Goal: Information Seeking & Learning: Learn about a topic

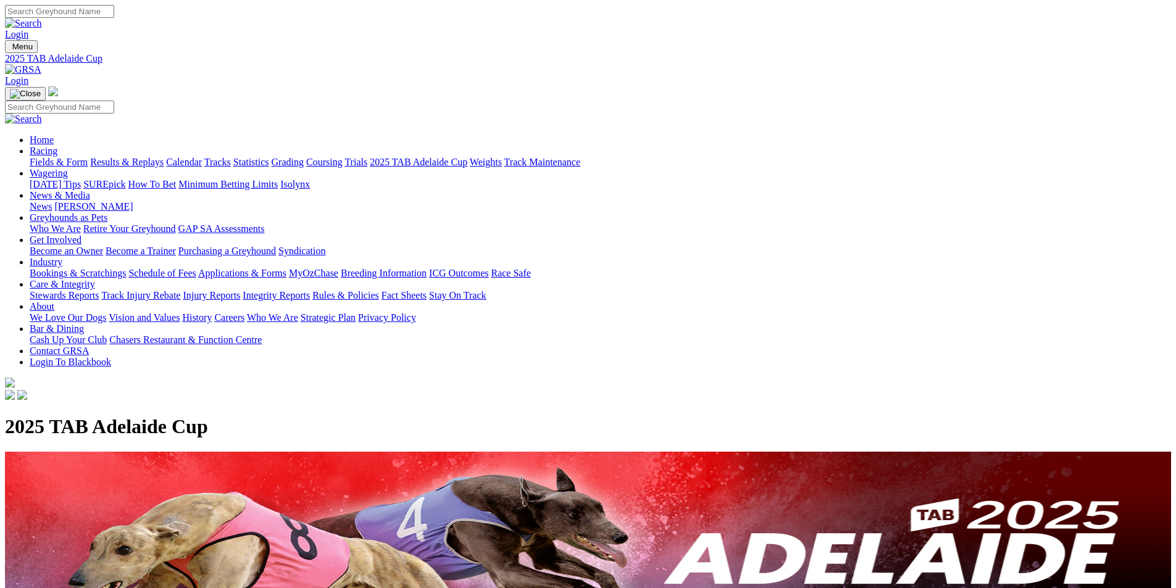
click at [202, 157] on link "Calendar" at bounding box center [184, 162] width 36 height 10
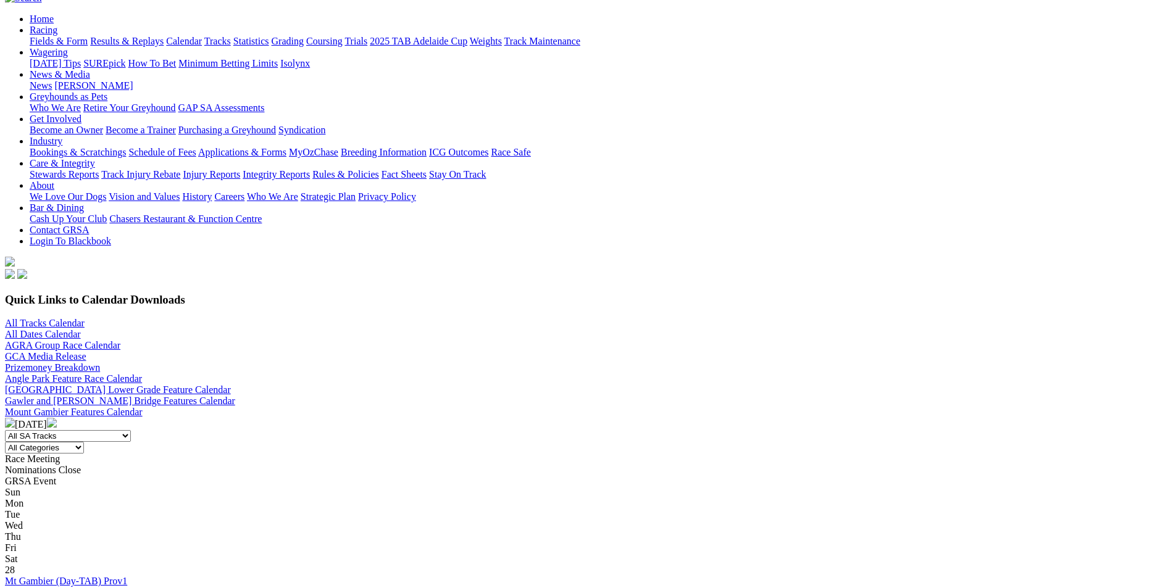
scroll to position [123, 0]
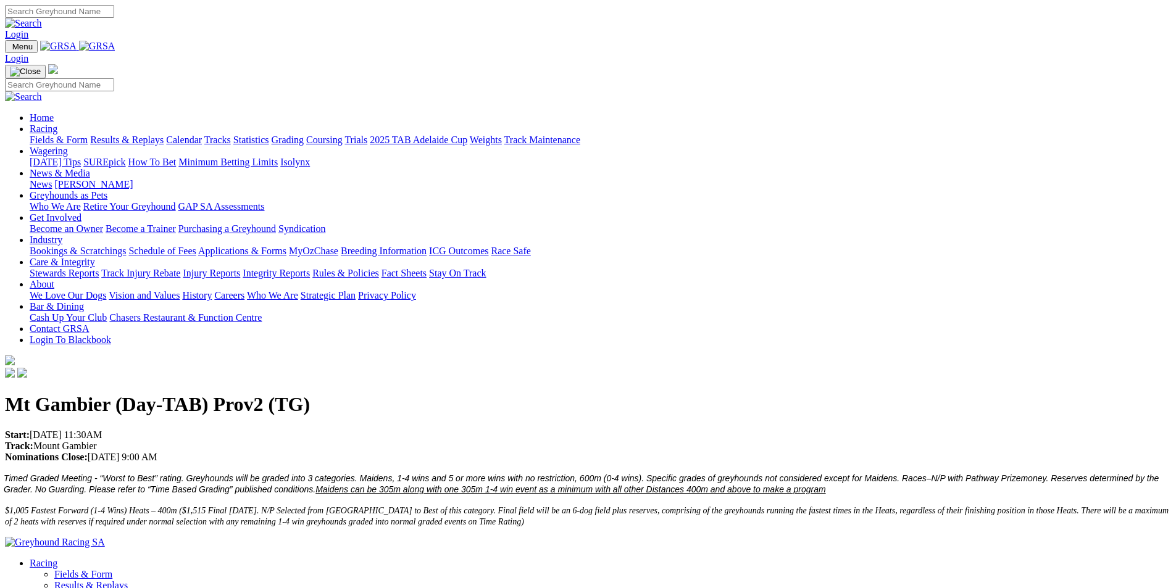
click at [164, 135] on link "Results & Replays" at bounding box center [126, 140] width 73 height 10
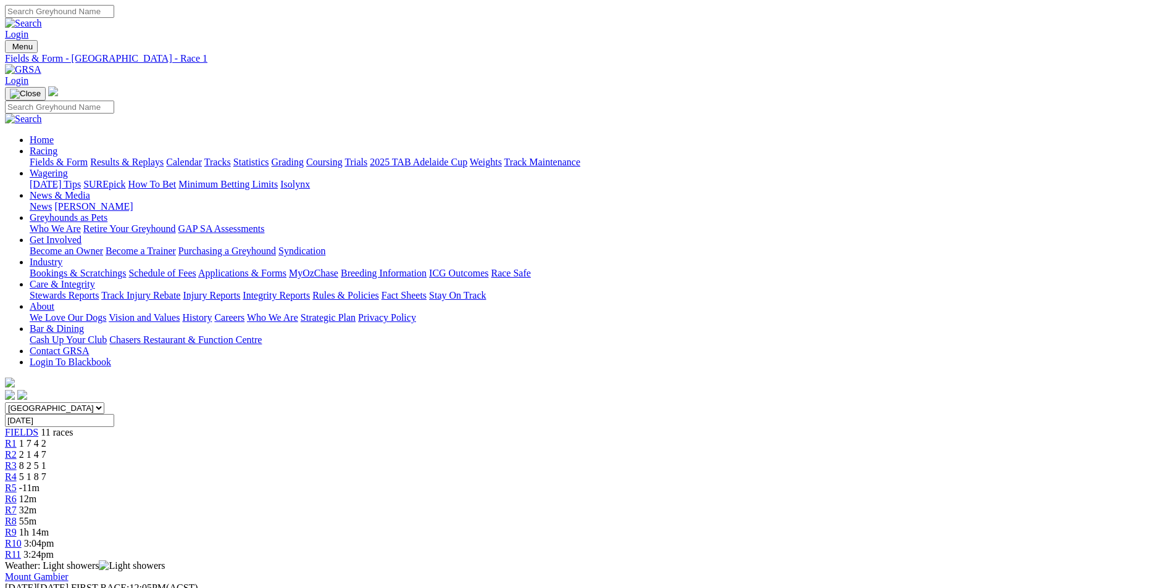
click at [46, 449] on span "2 1 4 7" at bounding box center [32, 454] width 27 height 10
click at [40, 483] on span "-11m" at bounding box center [29, 488] width 20 height 10
click at [36, 494] on span "12m" at bounding box center [27, 499] width 17 height 10
click at [690, 505] on div "R7 32m" at bounding box center [588, 510] width 1166 height 11
click at [614, 494] on div "R6 12m" at bounding box center [588, 499] width 1166 height 11
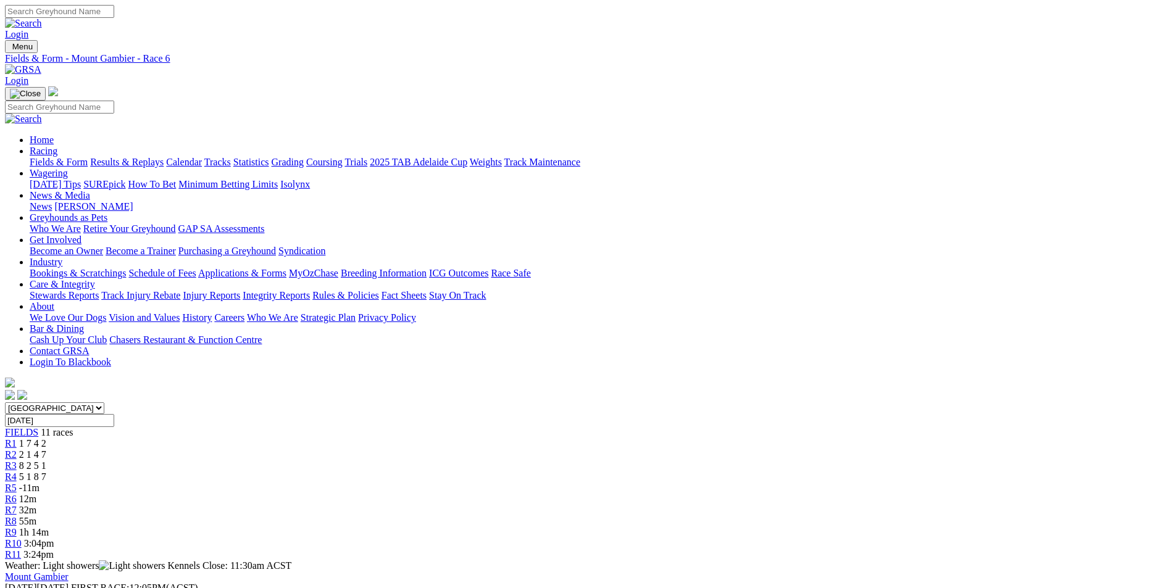
click at [40, 483] on span "-11m" at bounding box center [29, 488] width 20 height 10
click at [164, 157] on link "Results & Replays" at bounding box center [126, 162] width 73 height 10
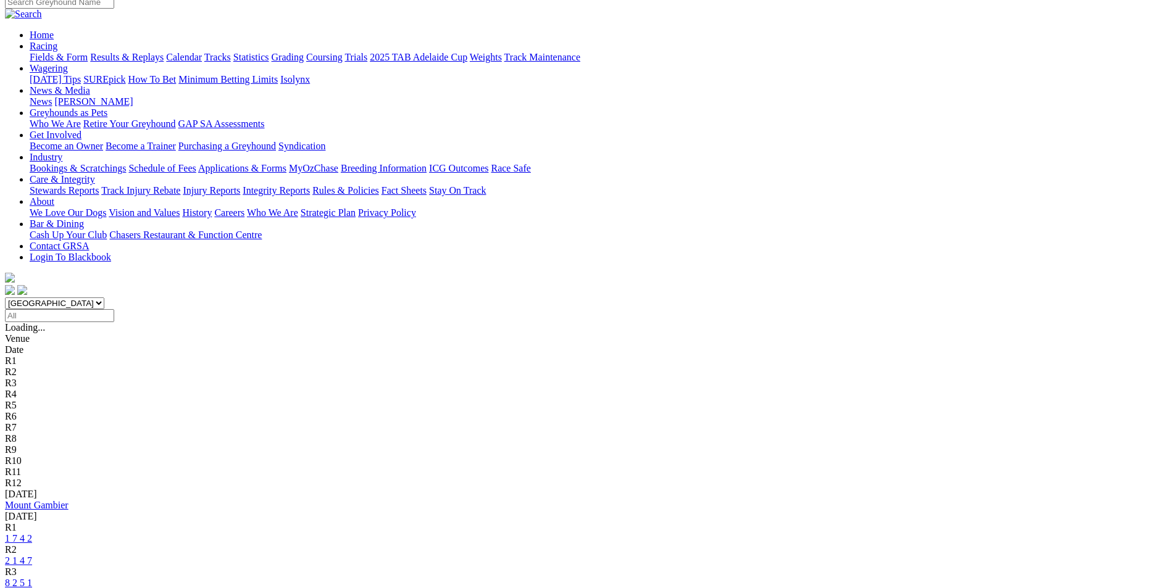
scroll to position [185, 0]
